Goal: Task Accomplishment & Management: Complete application form

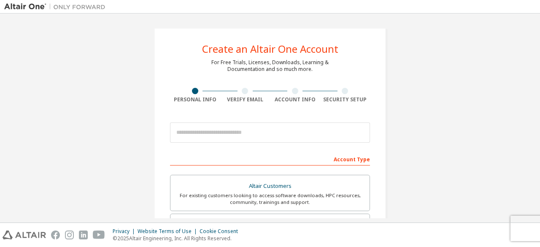
click at [129, 109] on div "Create an Altair One Account For Free Trials, Licenses, Downloads, Learning & D…" at bounding box center [270, 241] width 532 height 447
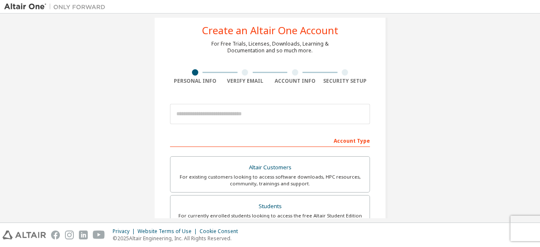
scroll to position [18, 0]
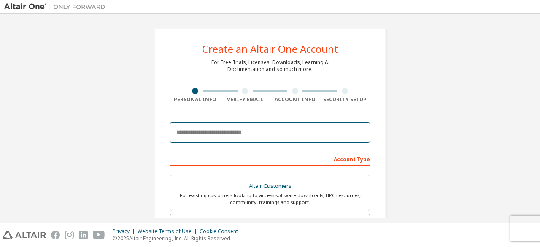
click at [206, 131] on input "email" at bounding box center [270, 132] width 200 height 20
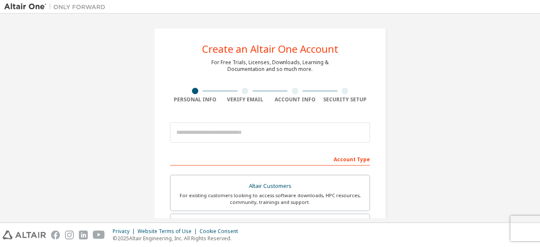
click at [107, 113] on div "Create an Altair One Account For Free Trials, Licenses, Downloads, Learning & D…" at bounding box center [270, 241] width 532 height 447
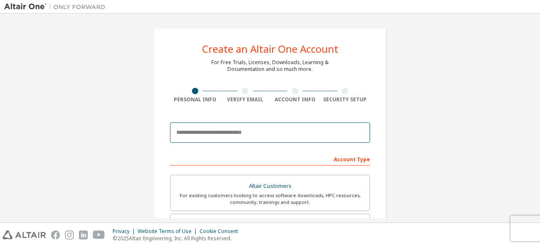
click at [207, 135] on input "email" at bounding box center [270, 132] width 200 height 20
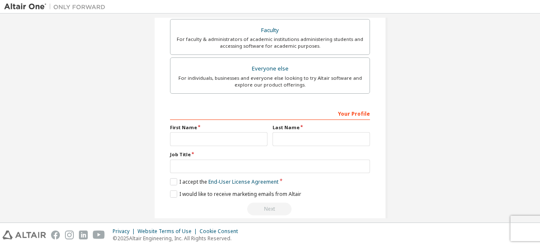
scroll to position [234, 0]
type input "*****"
click at [207, 135] on input "text" at bounding box center [218, 139] width 97 height 14
type input "****"
type input "*****"
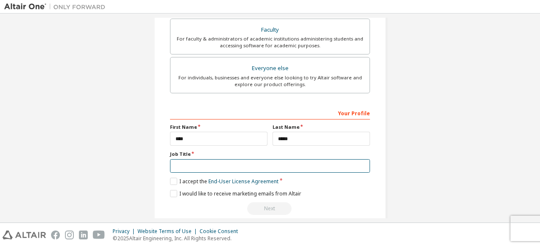
click at [214, 166] on input "text" at bounding box center [270, 166] width 200 height 14
type input "*********"
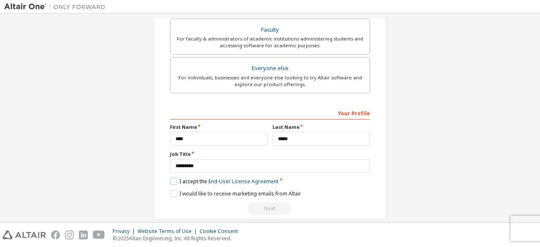
click at [171, 180] on label "I accept the End-User License Agreement" at bounding box center [224, 181] width 108 height 7
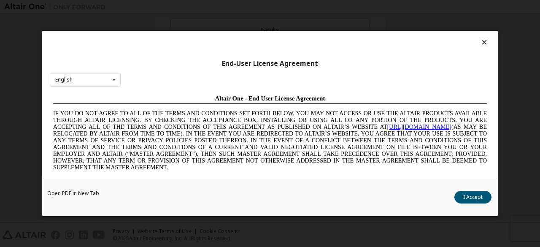
scroll to position [0, 0]
click at [109, 82] on icon at bounding box center [114, 79] width 11 height 13
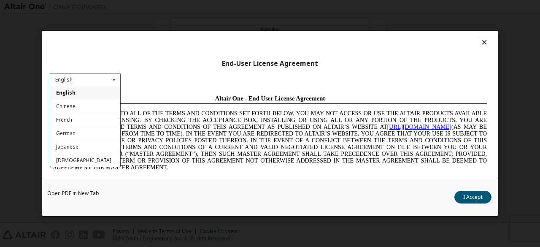
click at [109, 82] on icon at bounding box center [114, 79] width 11 height 13
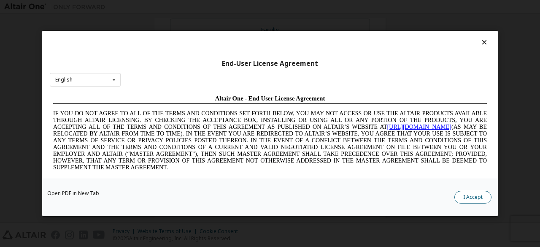
click at [465, 197] on button "I Accept" at bounding box center [472, 197] width 37 height 13
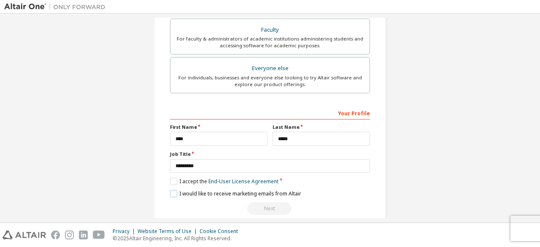
click at [170, 192] on label "I would like to receive marketing emails from Altair" at bounding box center [235, 193] width 131 height 7
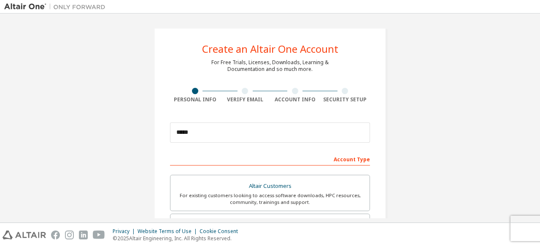
click at [285, 163] on div "Account Type" at bounding box center [270, 159] width 200 height 14
click at [274, 161] on div "Account Type" at bounding box center [270, 159] width 200 height 14
click at [348, 157] on div "Account Type" at bounding box center [270, 159] width 200 height 14
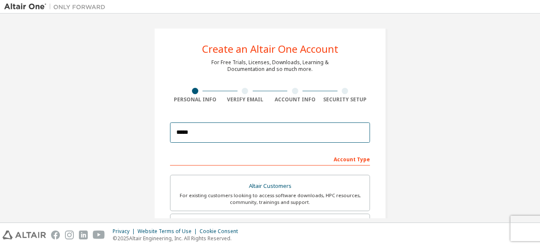
click at [272, 128] on input "*****" at bounding box center [270, 132] width 200 height 20
type input "*"
click at [243, 137] on input "email" at bounding box center [270, 132] width 200 height 20
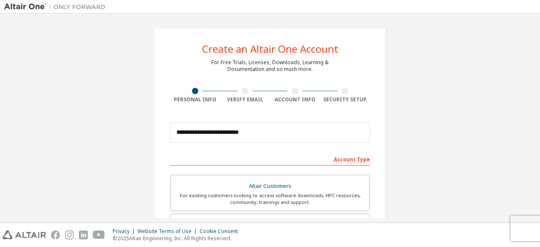
click at [224, 159] on div "Account Type" at bounding box center [270, 159] width 200 height 14
click at [242, 92] on div at bounding box center [245, 91] width 6 height 6
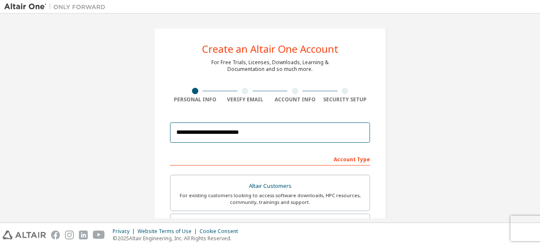
click at [257, 136] on input "**********" at bounding box center [270, 132] width 200 height 20
type input "*"
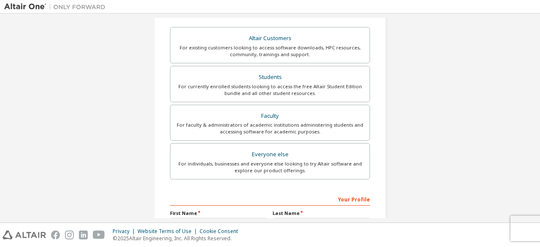
scroll to position [244, 0]
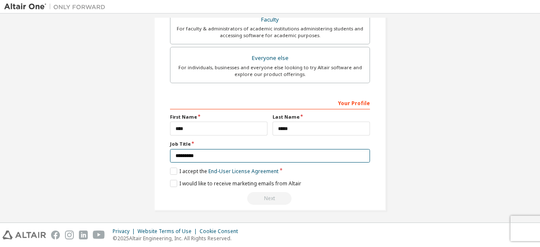
click at [211, 151] on input "*********" at bounding box center [270, 156] width 200 height 14
type input "*"
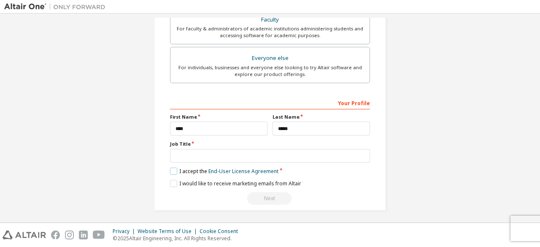
click at [174, 168] on label "I accept the End-User License Agreement" at bounding box center [224, 171] width 108 height 7
click at [172, 183] on label "I would like to receive marketing emails from Altair" at bounding box center [235, 183] width 131 height 7
click at [297, 125] on input "*****" at bounding box center [321, 129] width 97 height 14
type input "*"
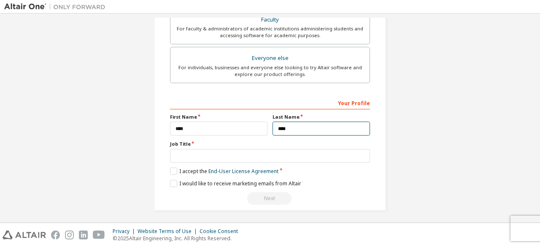
type input "*****"
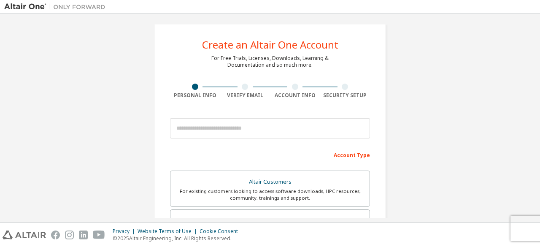
scroll to position [3, 0]
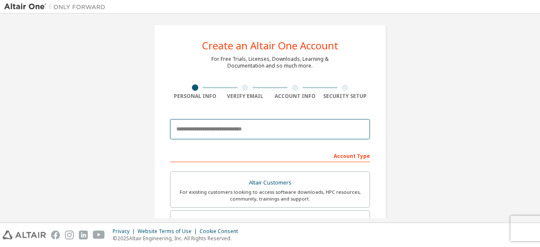
click at [196, 131] on input "email" at bounding box center [270, 129] width 200 height 20
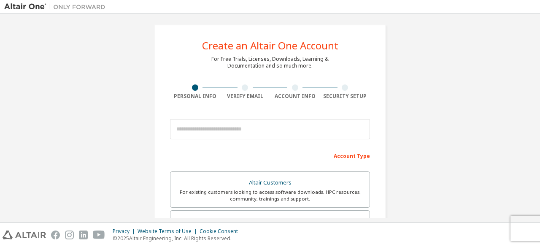
click at [127, 132] on div "**********" at bounding box center [270, 237] width 532 height 447
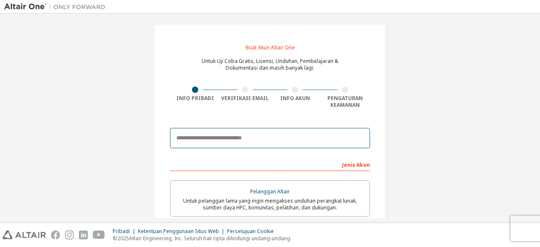
click at [222, 137] on input "email" at bounding box center [270, 138] width 200 height 20
type input "**********"
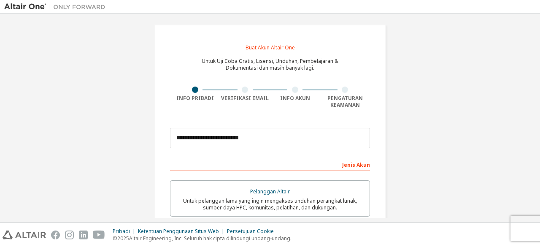
click at [360, 165] on font "Jenis Akun" at bounding box center [356, 164] width 28 height 7
click at [307, 162] on div "Jenis Akun" at bounding box center [270, 164] width 200 height 14
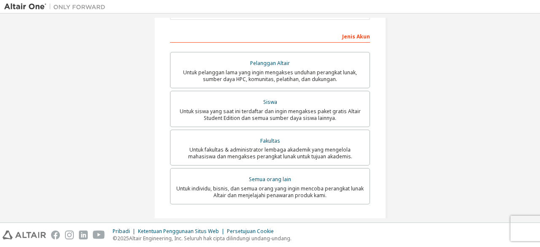
scroll to position [132, 0]
click at [280, 107] on div "Siswa" at bounding box center [270, 102] width 189 height 12
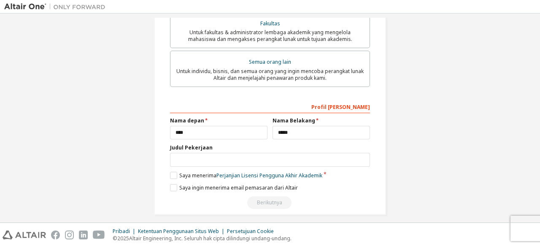
scroll to position [293, 0]
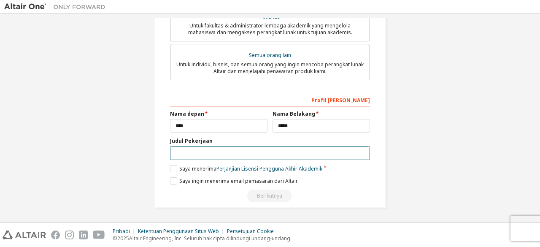
click at [197, 148] on input "text" at bounding box center [270, 153] width 200 height 14
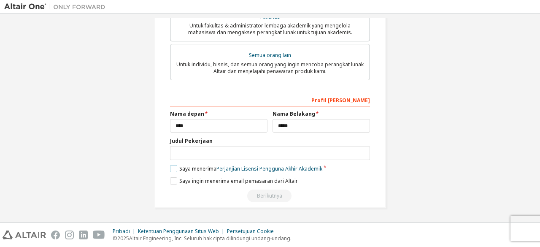
click at [170, 171] on label "Saya menerima Perjanjian Lisensi Pengguna Akhir Akademik" at bounding box center [246, 168] width 152 height 7
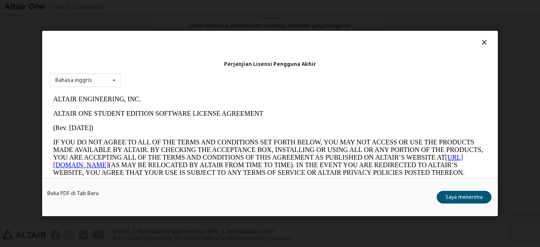
scroll to position [0, 0]
click at [451, 197] on font "Saya menerima" at bounding box center [464, 196] width 37 height 7
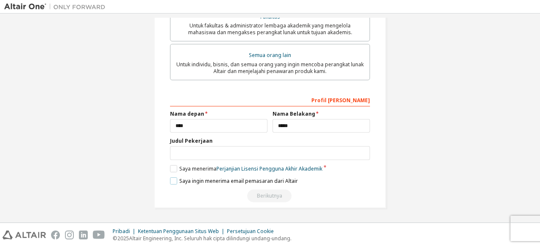
click at [173, 179] on label "Saya ingin menerima email pemasaran dari Altair" at bounding box center [234, 180] width 128 height 7
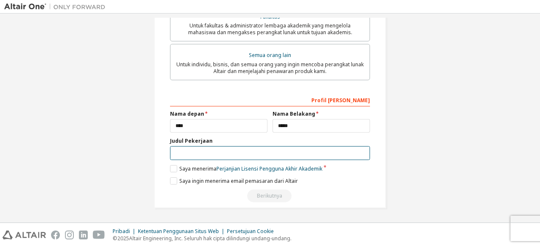
click at [212, 152] on input "text" at bounding box center [270, 153] width 200 height 14
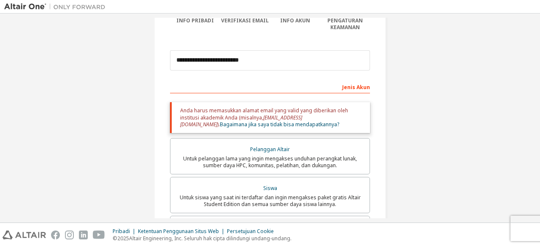
scroll to position [80, 0]
click at [228, 87] on div "Jenis Akun" at bounding box center [270, 88] width 200 height 14
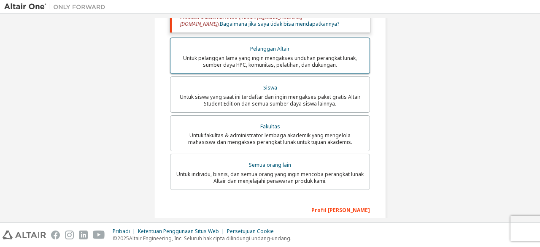
scroll to position [182, 0]
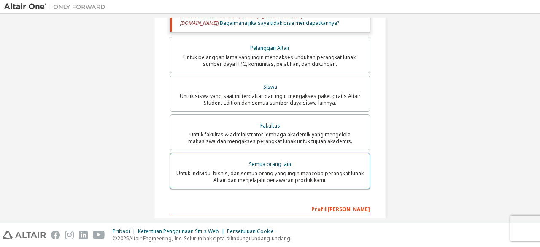
click at [273, 178] on font "Untuk individu, bisnis, dan semua orang yang ingin mencoba perangkat lunak Alta…" at bounding box center [269, 177] width 187 height 14
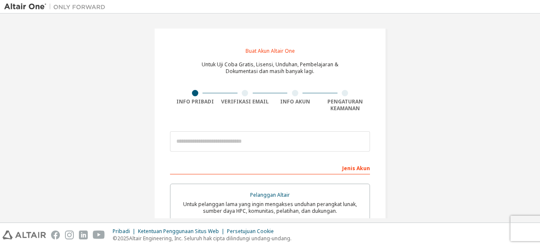
click at [69, 86] on div "Buat Akun Altair One Untuk Uji Coba Gratis, Lisensi, Unduhan, Pembelajaran & Do…" at bounding box center [270, 246] width 532 height 456
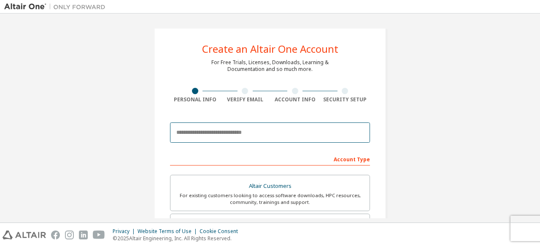
click at [238, 132] on input "email" at bounding box center [270, 132] width 200 height 20
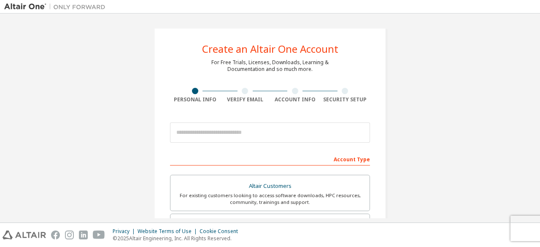
click at [135, 115] on div "Create an Altair One Account For Free Trials, Licenses, Downloads, Learning & D…" at bounding box center [270, 241] width 532 height 447
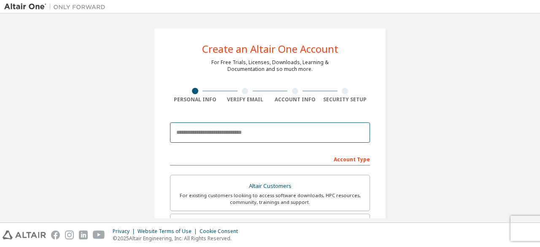
click at [196, 132] on input "email" at bounding box center [270, 132] width 200 height 20
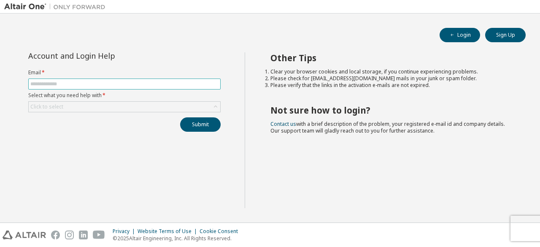
click at [73, 78] on span at bounding box center [124, 83] width 192 height 11
click at [72, 83] on input "text" at bounding box center [124, 84] width 188 height 7
click at [46, 122] on div "Submit" at bounding box center [124, 124] width 192 height 14
click at [511, 28] on button "Sign Up" at bounding box center [505, 35] width 41 height 14
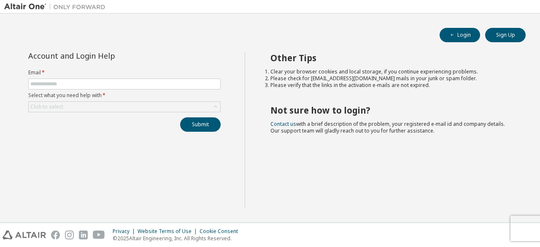
click at [538, 7] on div at bounding box center [535, 6] width 10 height 13
